Goal: Browse casually

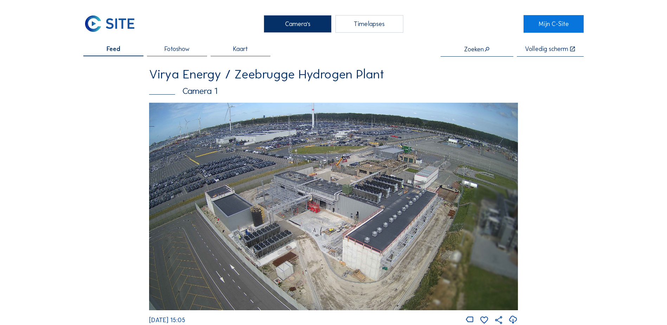
click at [318, 219] on img at bounding box center [333, 206] width 369 height 207
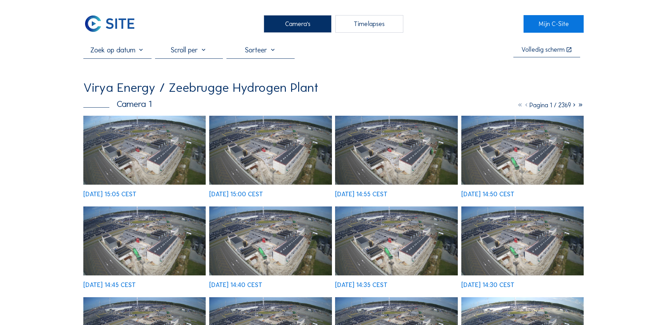
click at [510, 171] on img at bounding box center [522, 150] width 122 height 69
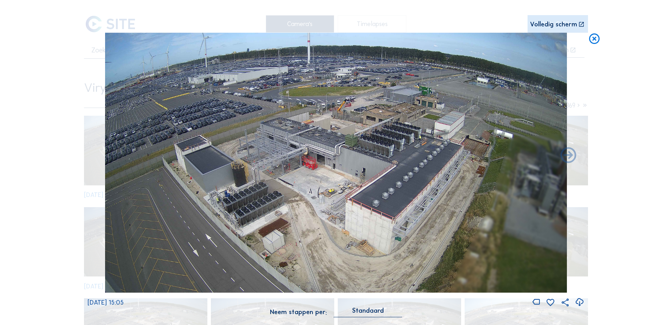
click at [595, 41] on icon at bounding box center [594, 39] width 13 height 13
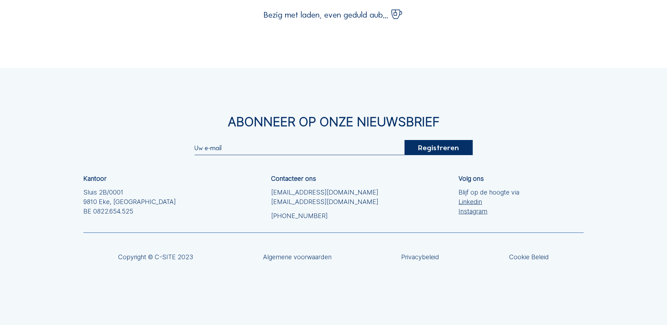
scroll to position [141, 0]
